Goal: Navigation & Orientation: Find specific page/section

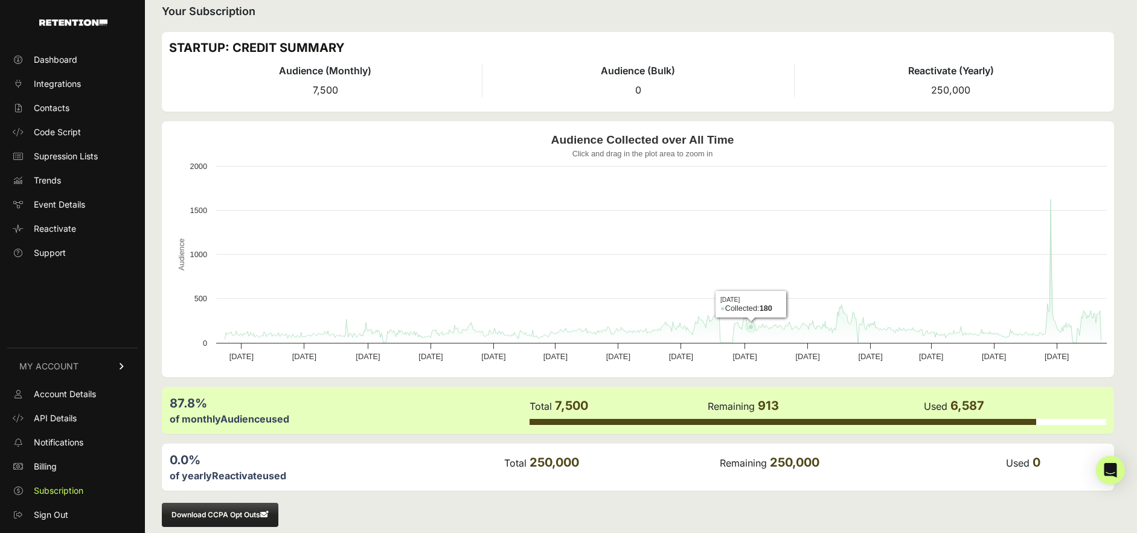
scroll to position [30, 0]
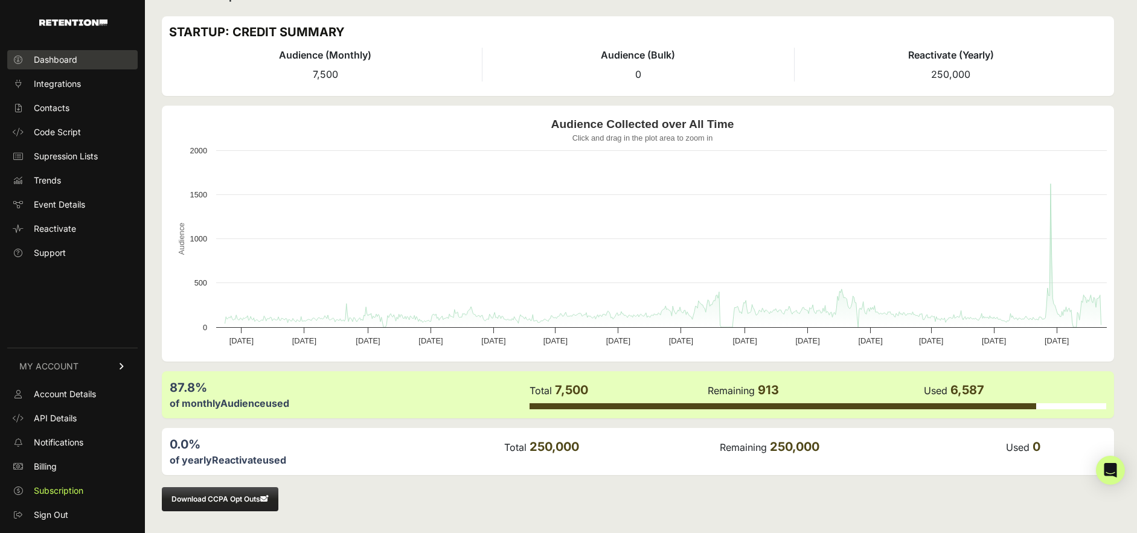
click at [79, 56] on link "Dashboard" at bounding box center [72, 59] width 130 height 19
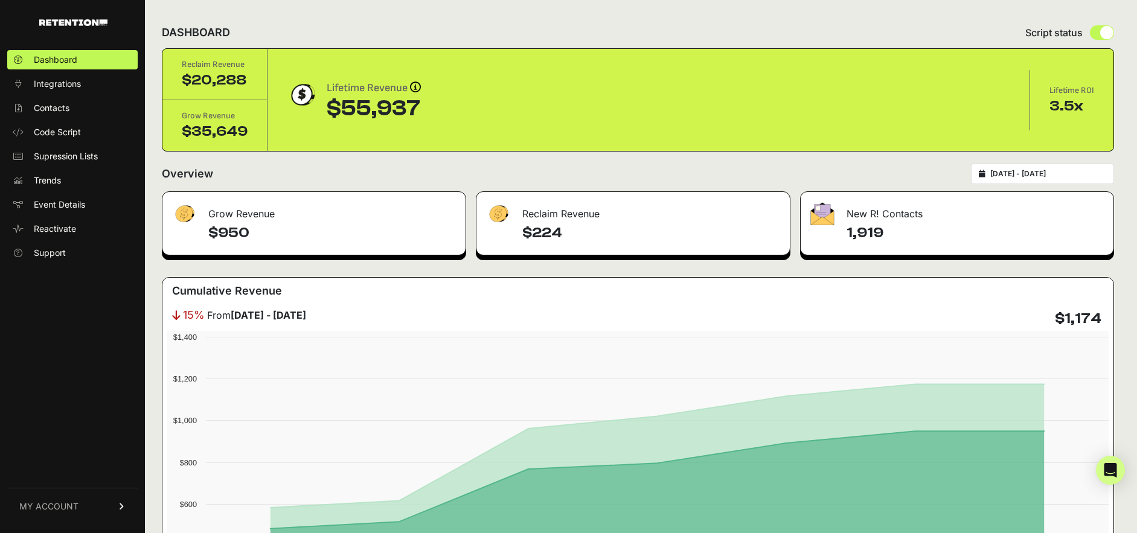
click at [65, 503] on span "MY ACCOUNT" at bounding box center [48, 507] width 59 height 12
click at [62, 488] on span "Subscription" at bounding box center [59, 491] width 50 height 12
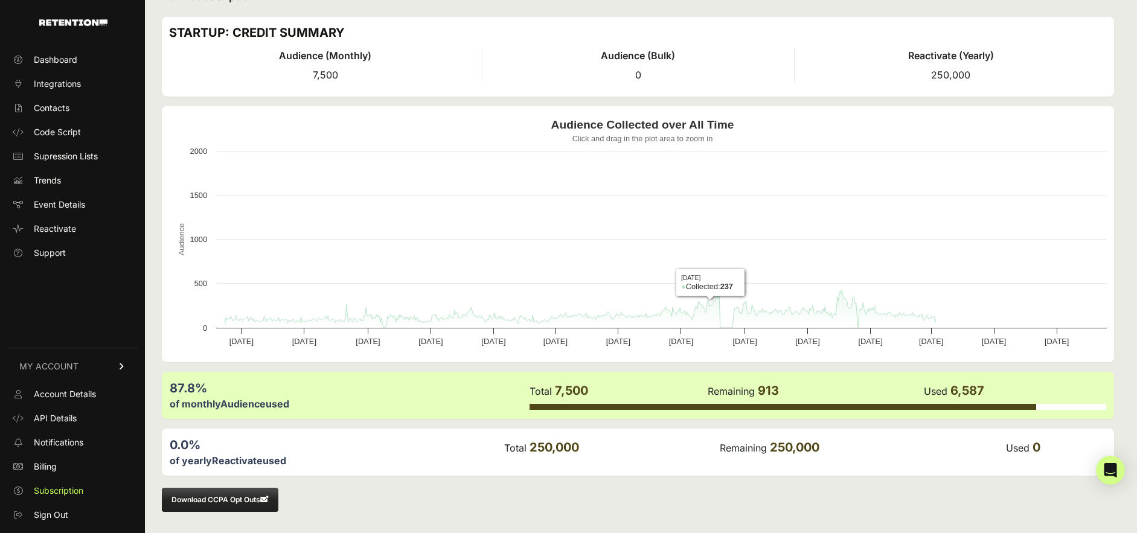
scroll to position [30, 0]
click at [67, 54] on span "Dashboard" at bounding box center [55, 60] width 43 height 12
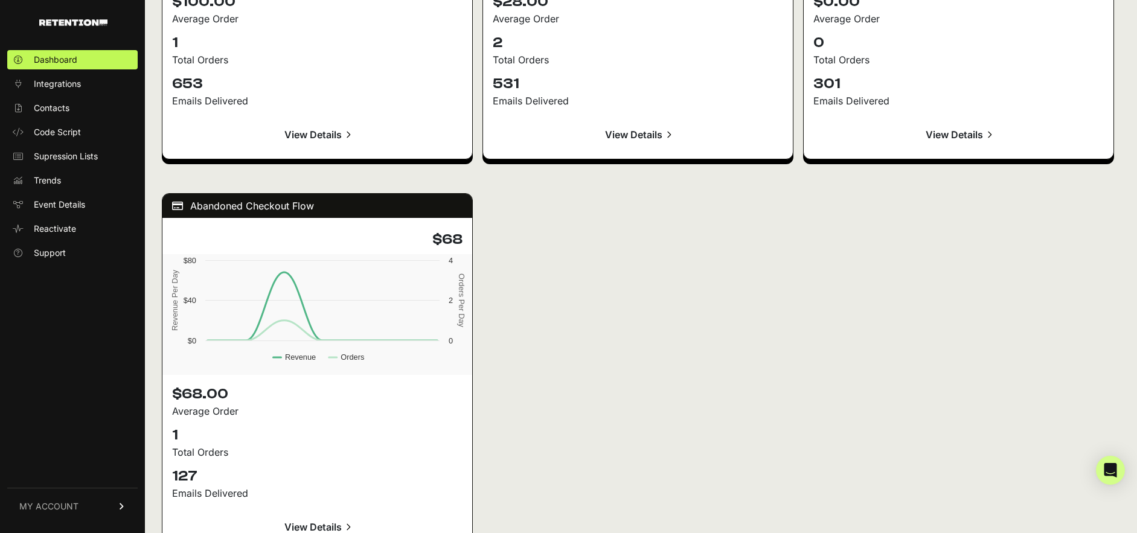
scroll to position [1827, 0]
